Goal: Task Accomplishment & Management: Use online tool/utility

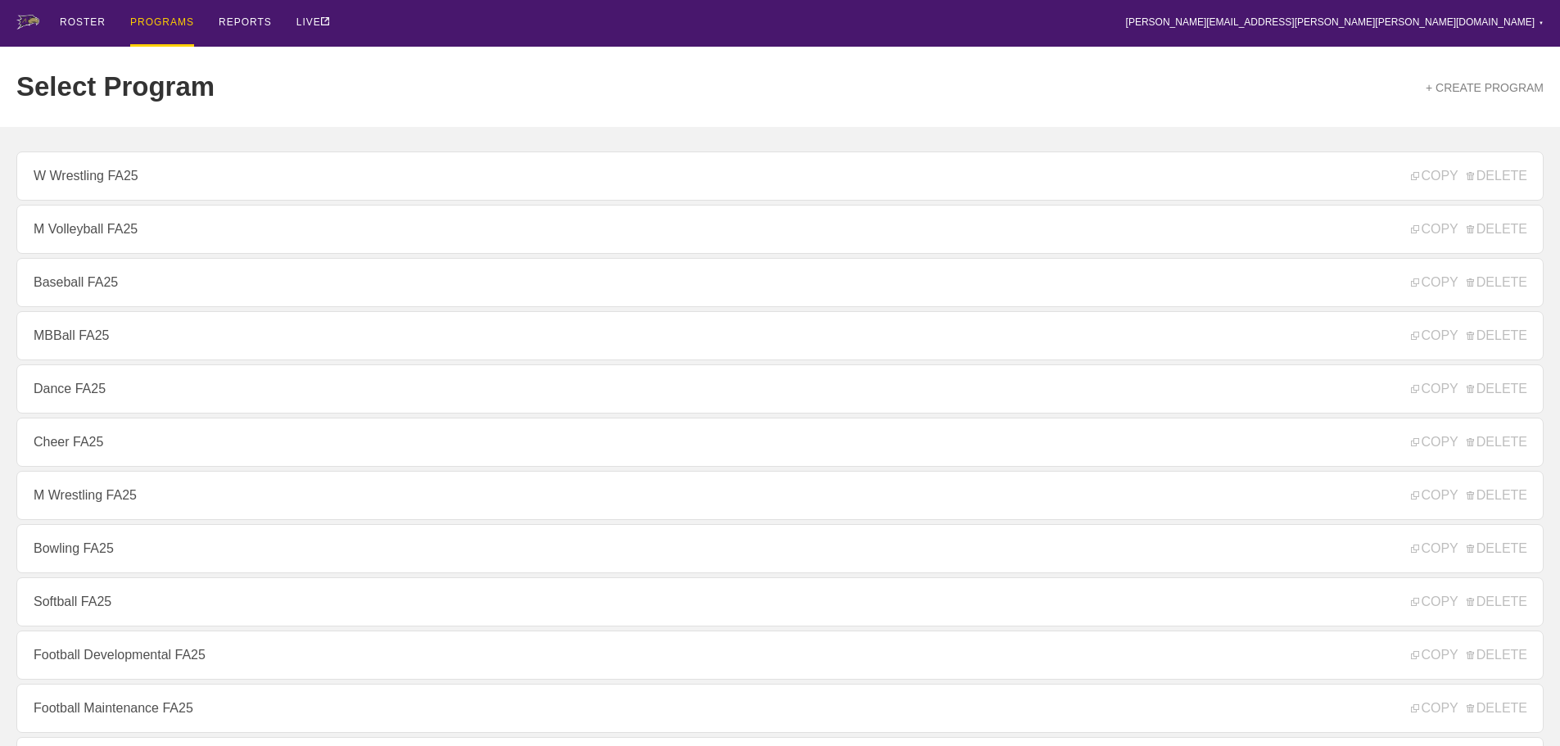
click at [413, 72] on div "Select Program + CREATE PROGRAM" at bounding box center [780, 87] width 1528 height 80
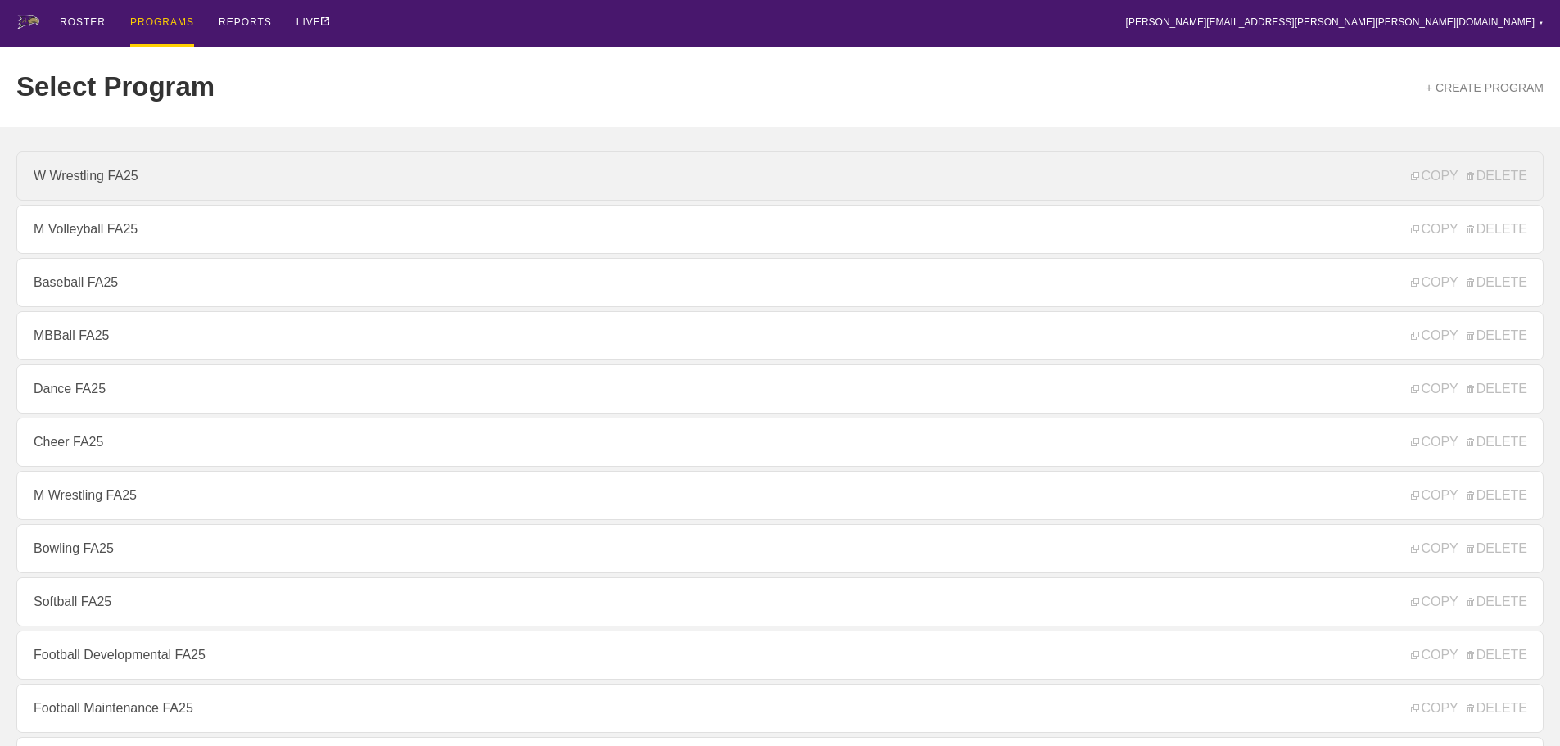
click at [143, 178] on link "W Wrestling FA25" at bounding box center [780, 176] width 1528 height 49
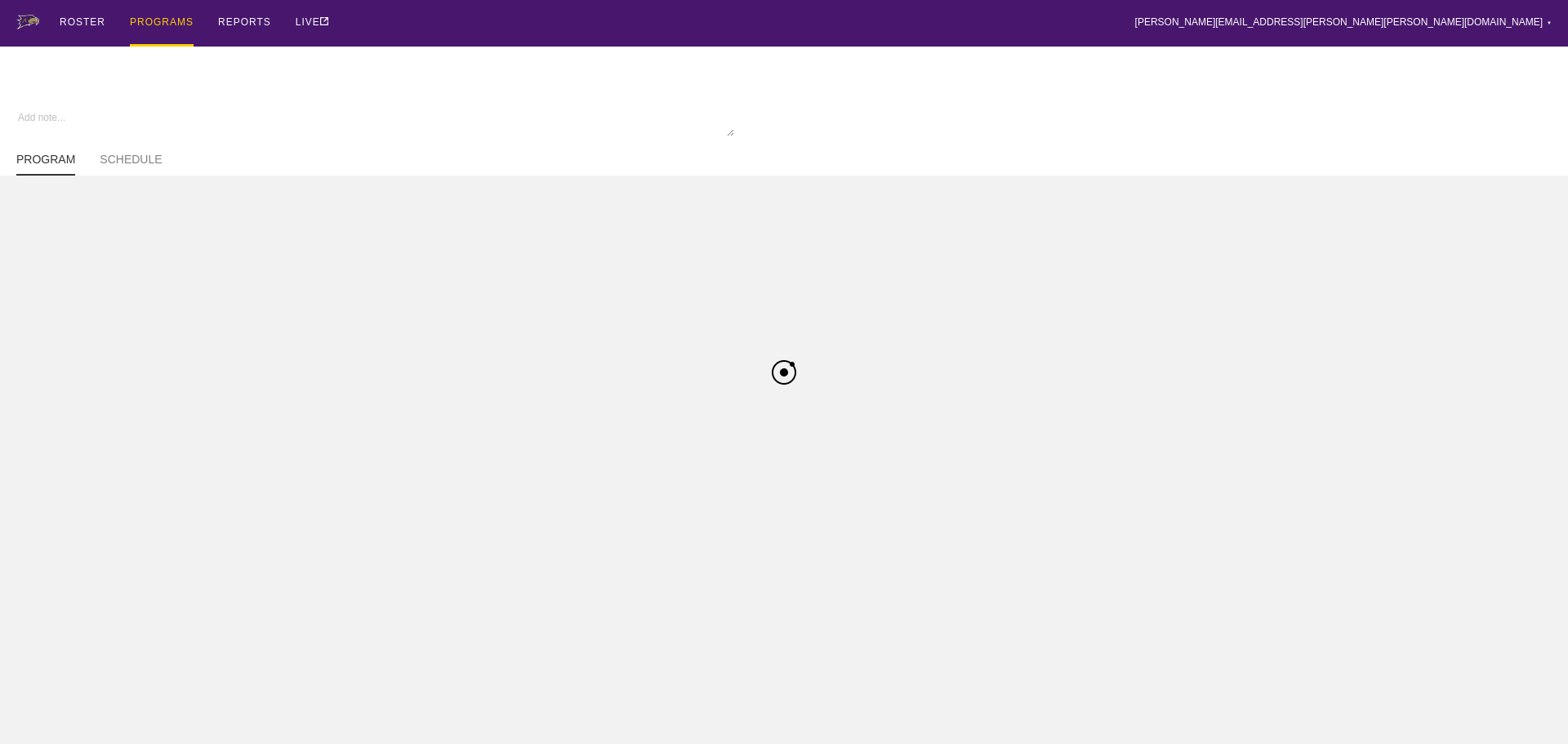
type textarea "x"
type input "W Wrestling FA25"
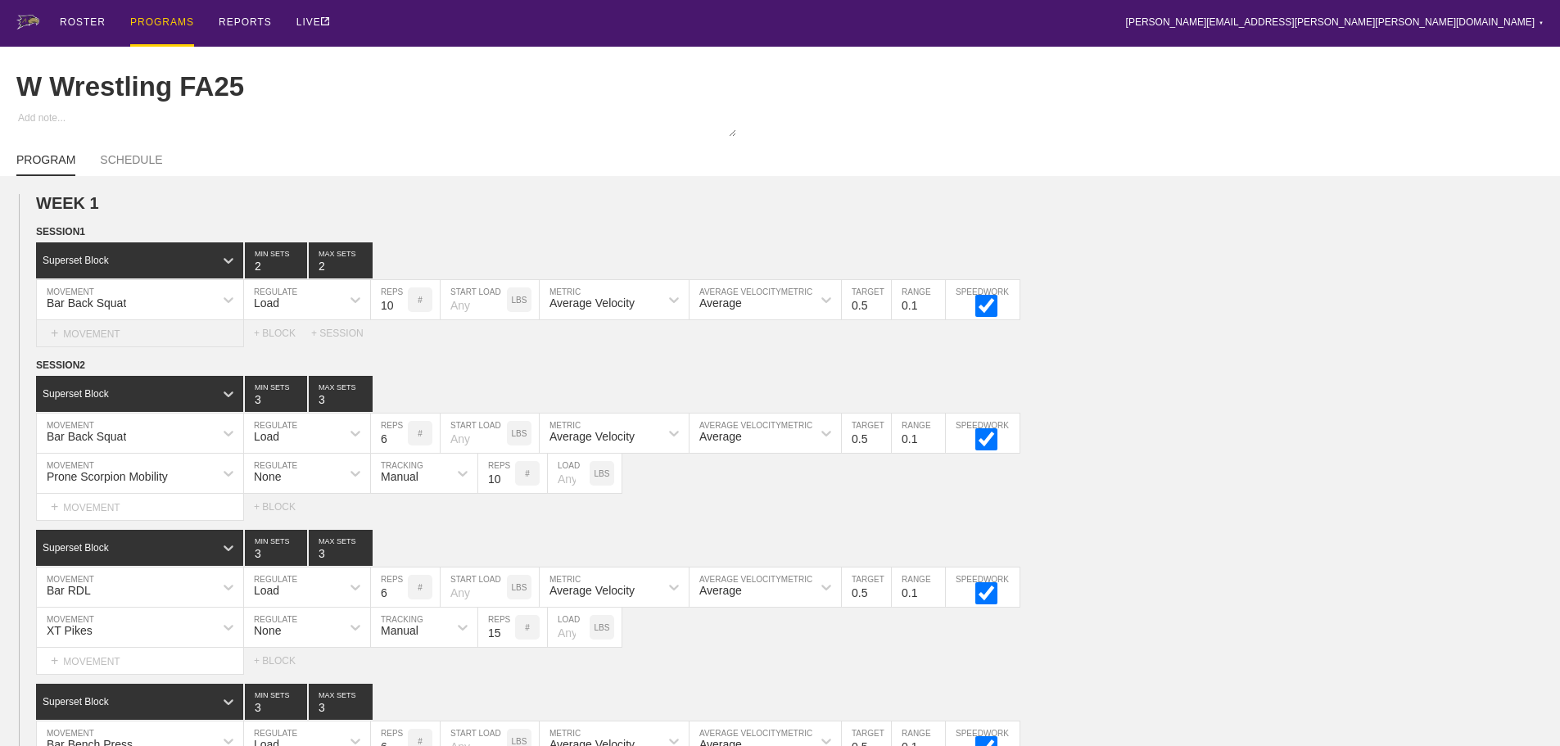
click at [145, 340] on div "+ MOVEMENT" at bounding box center [140, 333] width 208 height 27
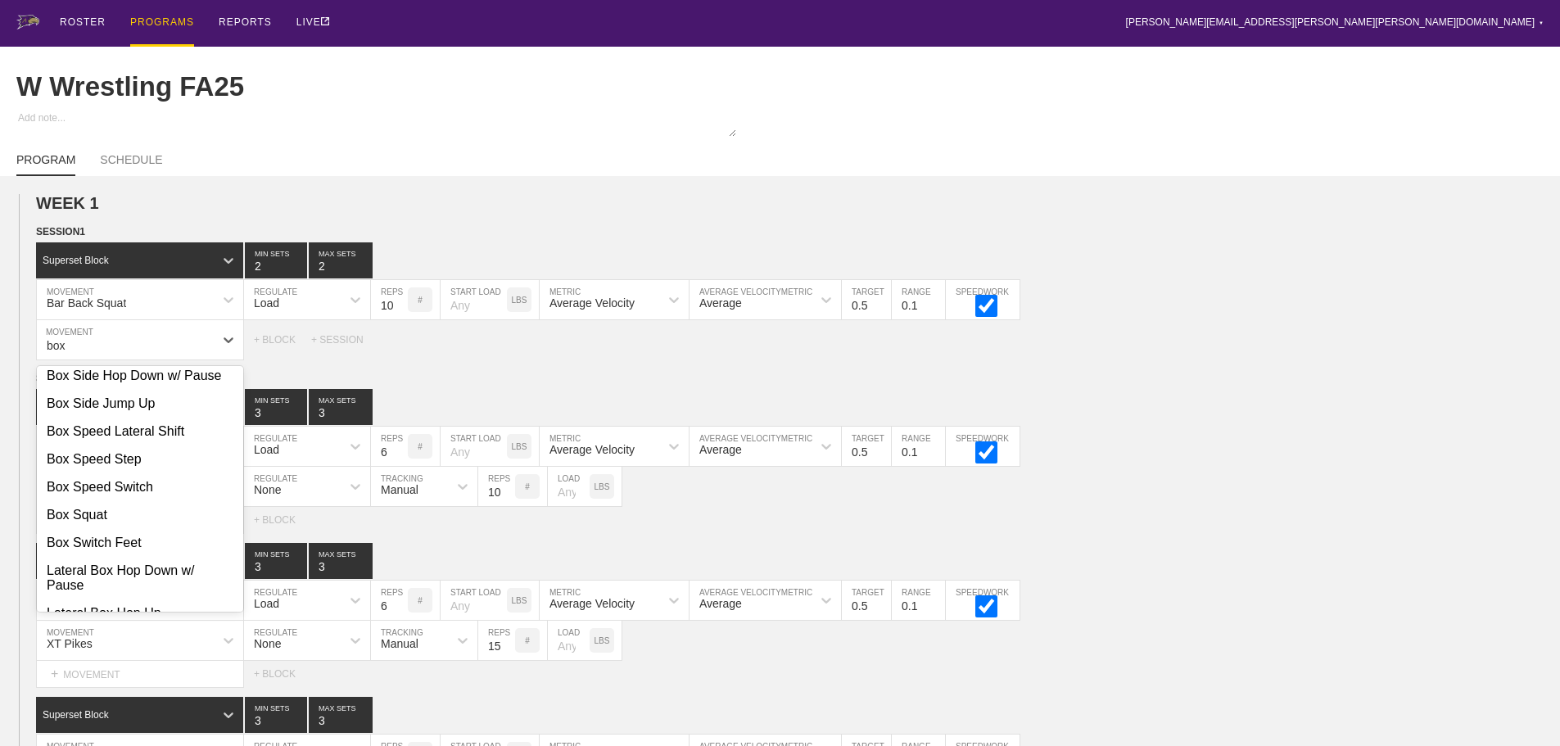
scroll to position [1430, 0]
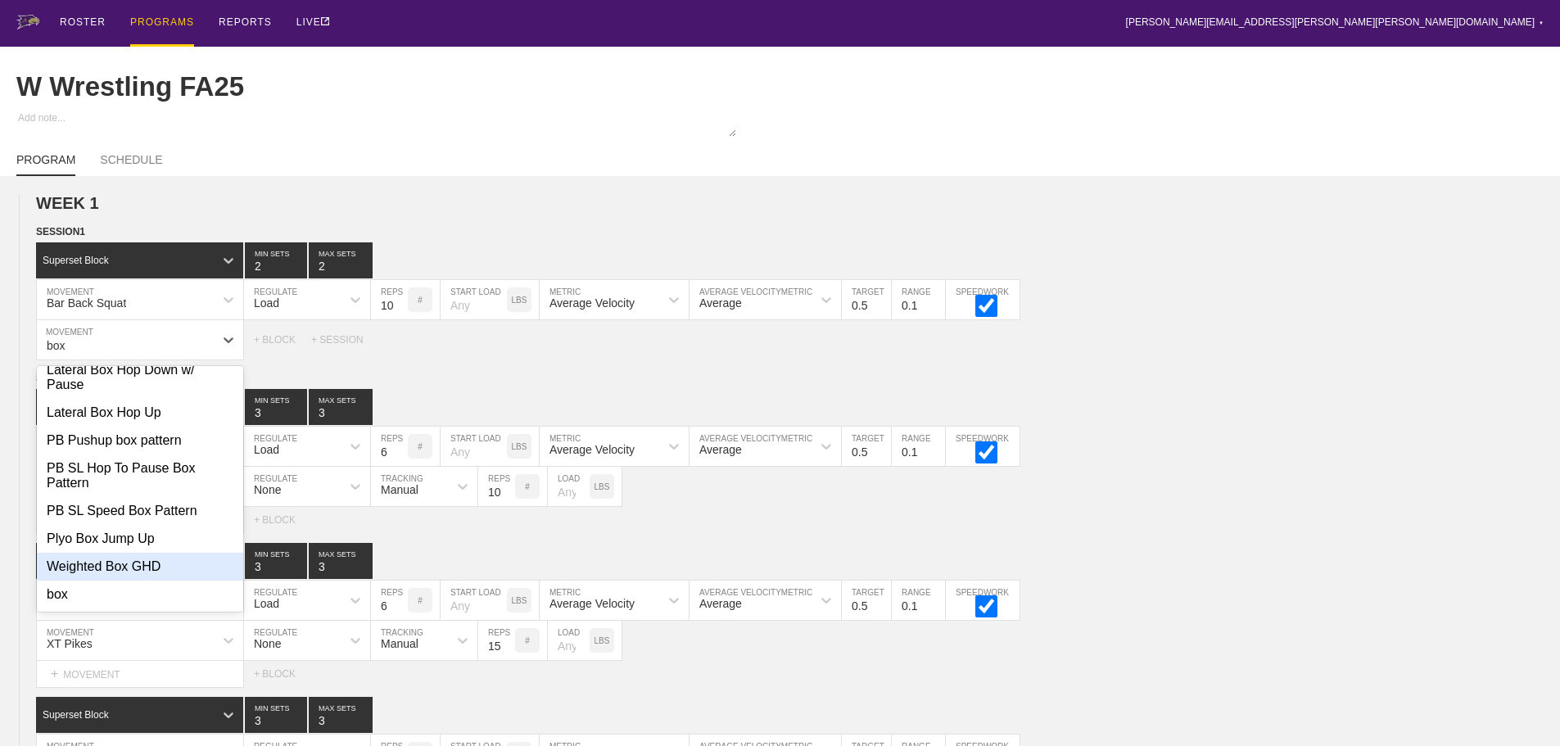
type input "box"
click at [994, 99] on div "W Wrestling FA25" at bounding box center [780, 87] width 1528 height 80
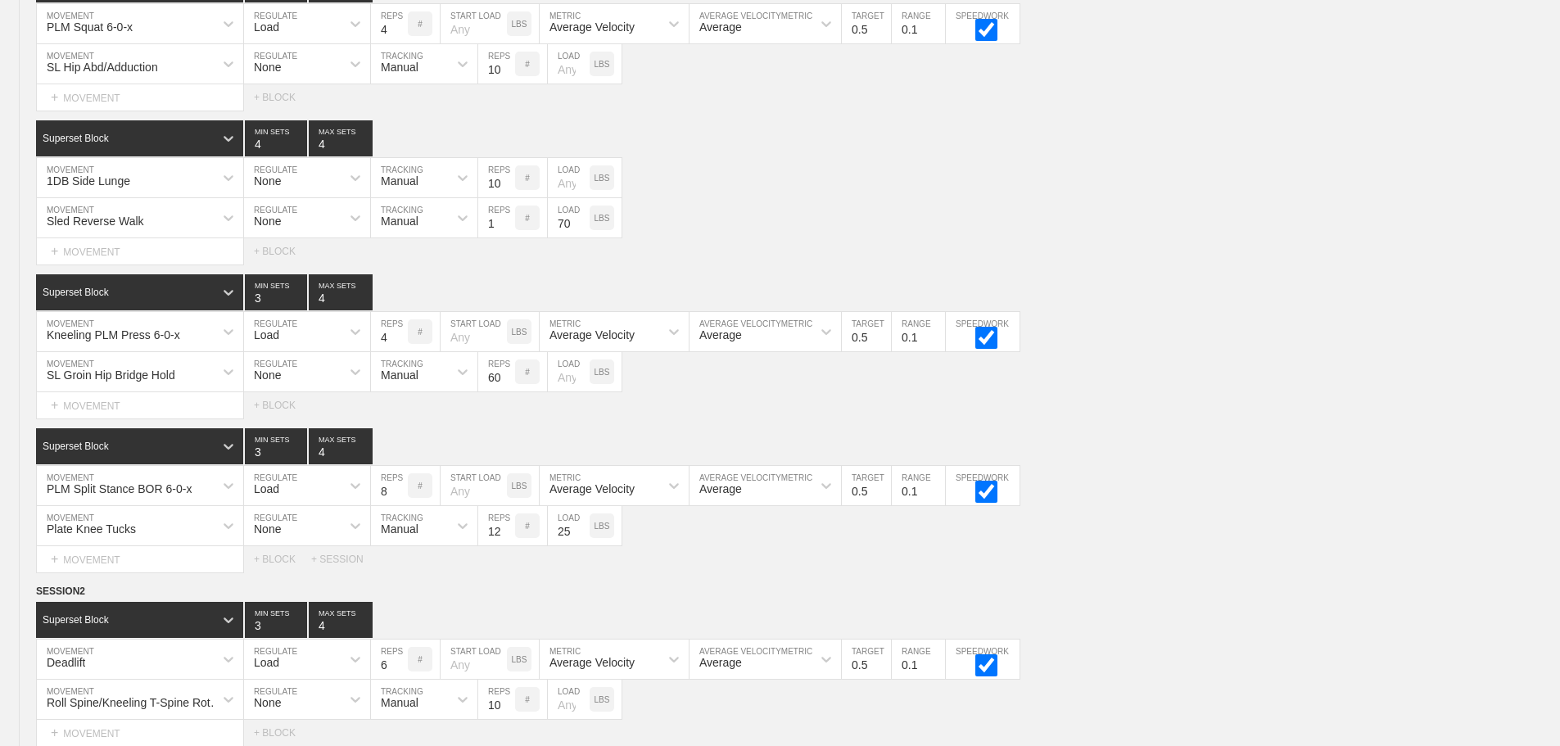
scroll to position [5097, 0]
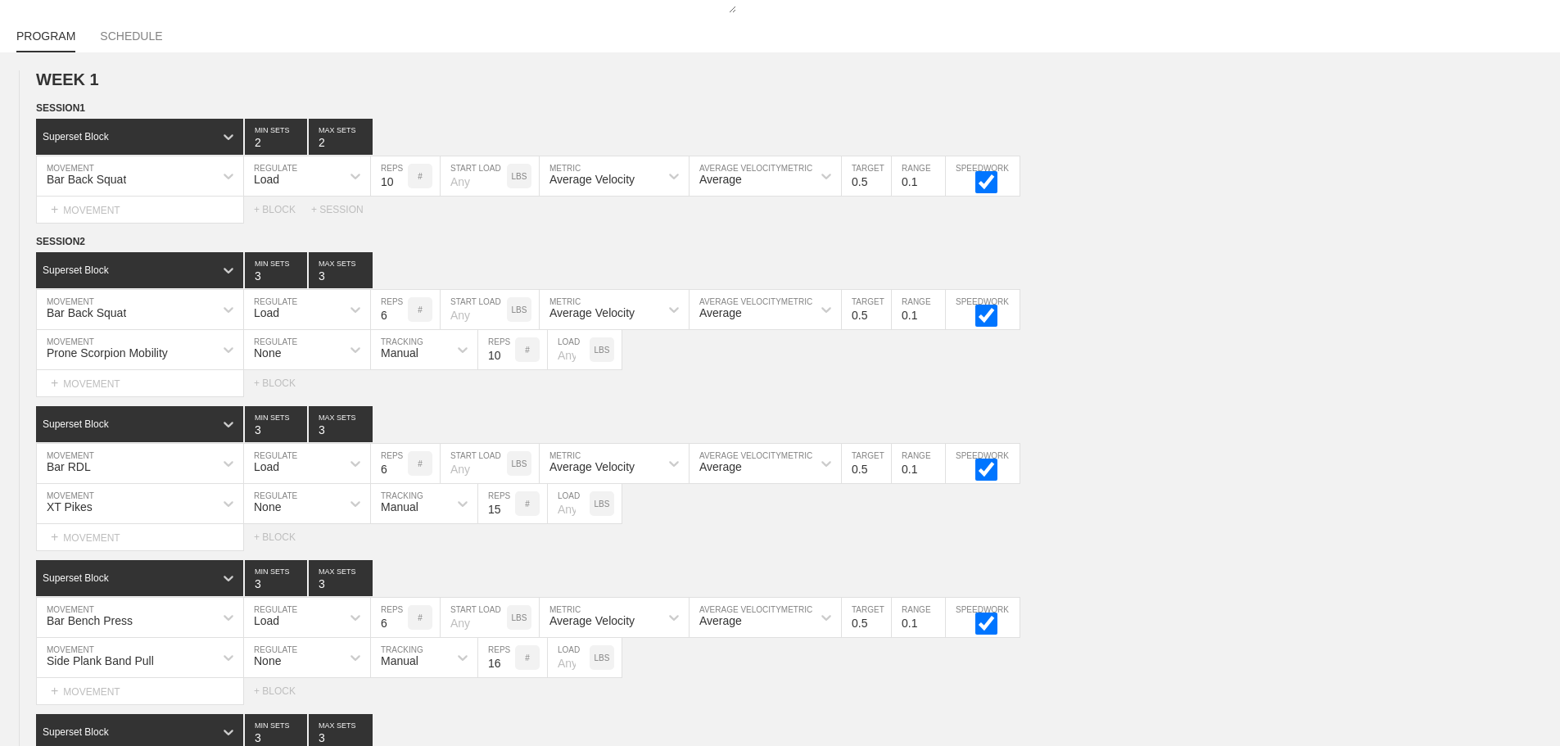
scroll to position [0, 0]
